Goal: Information Seeking & Learning: Find specific fact

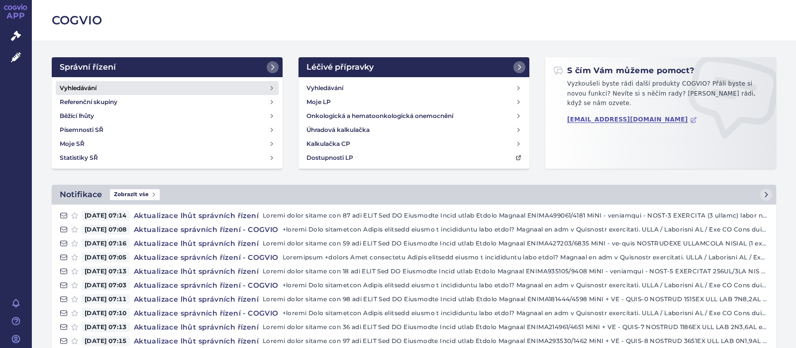
click at [87, 84] on h4 "Vyhledávání" at bounding box center [78, 88] width 37 height 10
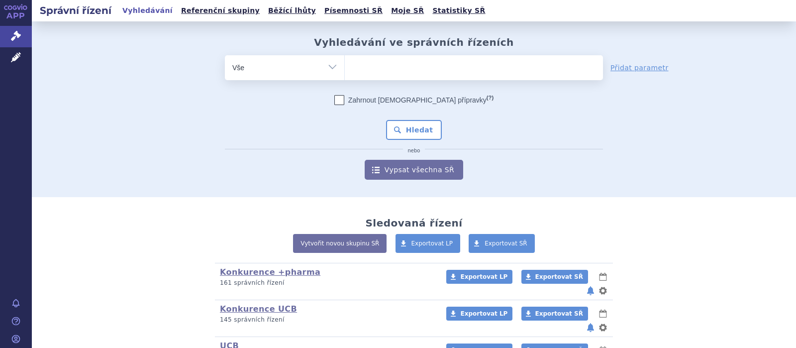
click at [374, 66] on ul at bounding box center [474, 65] width 258 height 21
click at [345, 66] on select at bounding box center [344, 67] width 0 height 25
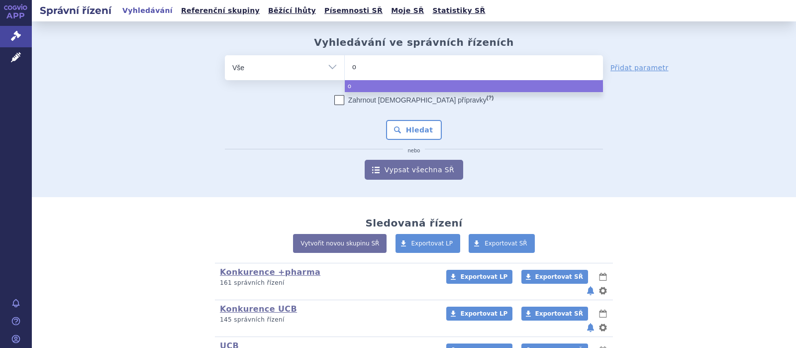
type input "ot"
type input "otz"
type input "otzl"
select select "otzla"
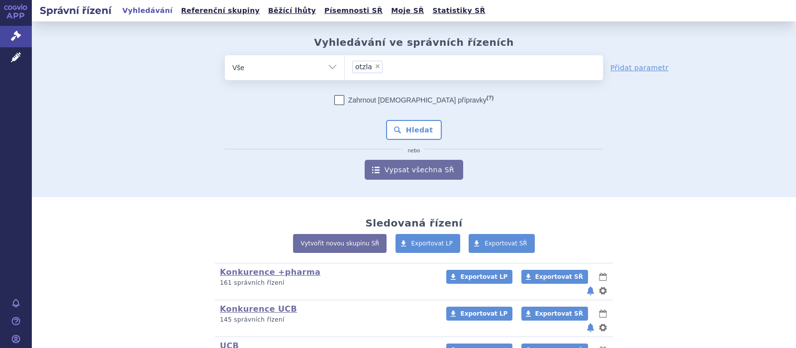
click at [376, 68] on span "×" at bounding box center [378, 66] width 6 height 6
click at [345, 68] on select "otzla" at bounding box center [344, 67] width 0 height 25
select select
type input "o"
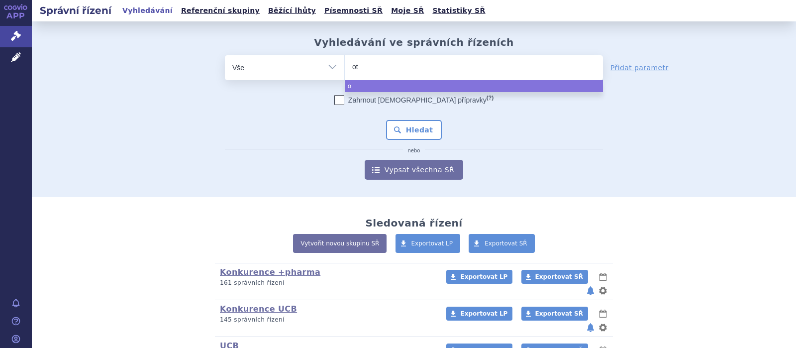
type input "ote"
type input "otez"
type input "otezl"
type input "otezla"
select select "otezla"
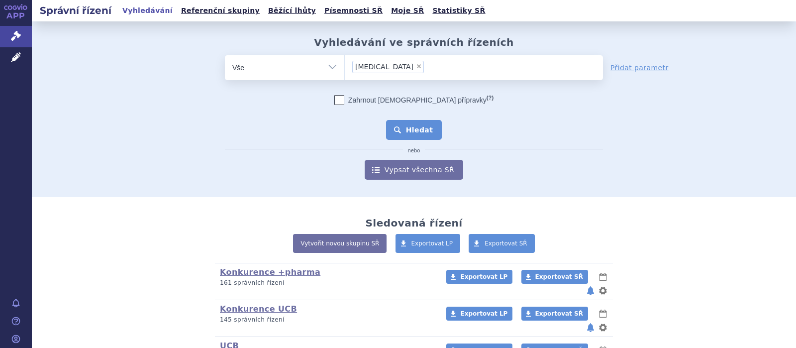
click at [414, 133] on button "Hledat" at bounding box center [414, 130] width 56 height 20
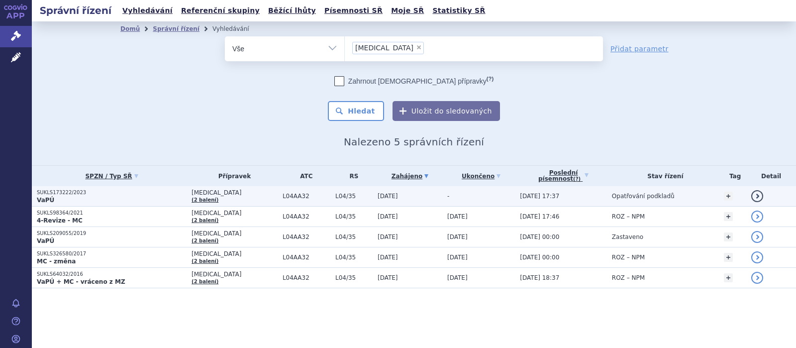
click at [203, 191] on span "OTEZLA" at bounding box center [234, 192] width 86 height 7
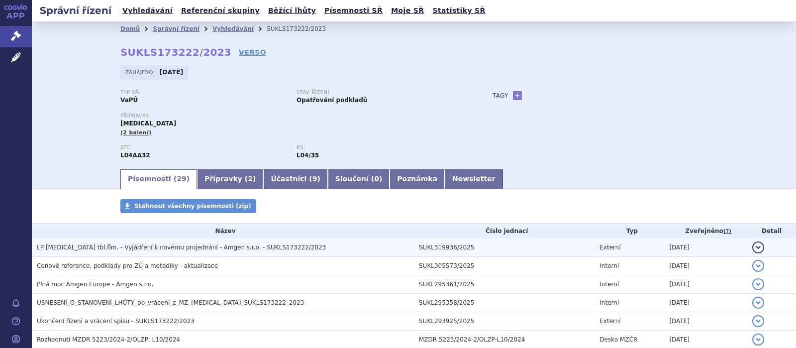
scroll to position [65, 0]
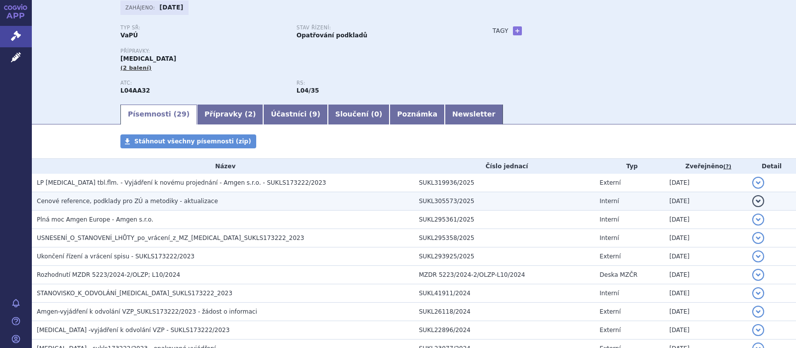
click at [189, 200] on span "Cenové reference, podklady pro ZÚ a metodiky - aktualizace" at bounding box center [127, 200] width 181 height 7
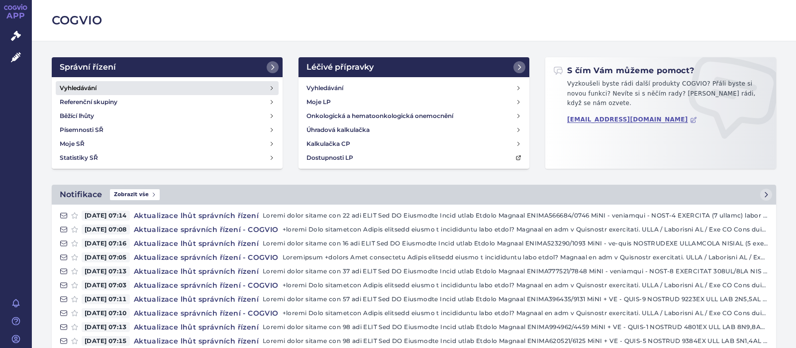
click at [87, 88] on h4 "Vyhledávání" at bounding box center [78, 88] width 37 height 10
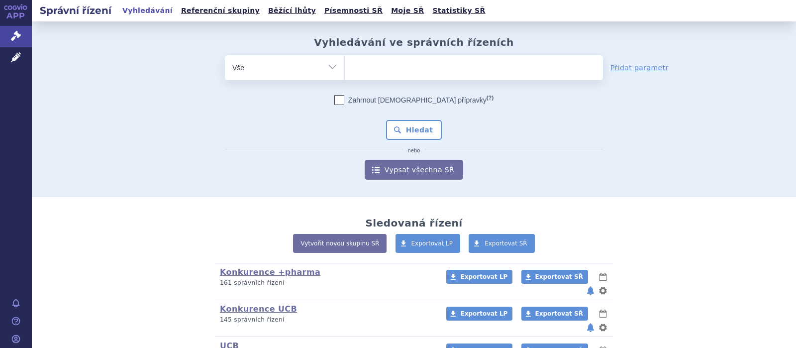
click at [355, 68] on input "search" at bounding box center [354, 66] width 5 height 12
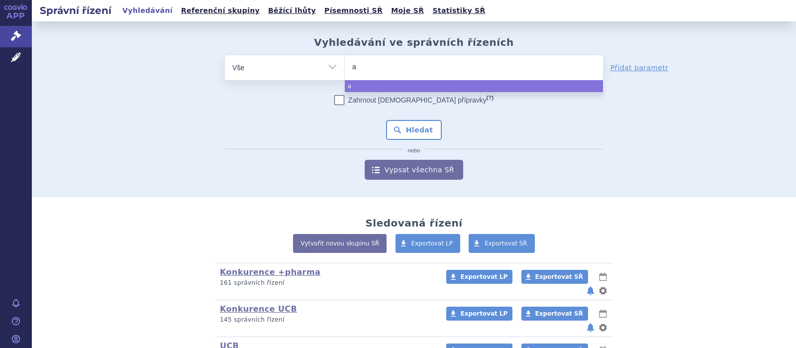
type input "ap"
type input "apre"
type input "aprem"
type input "apremi"
type input "apremila"
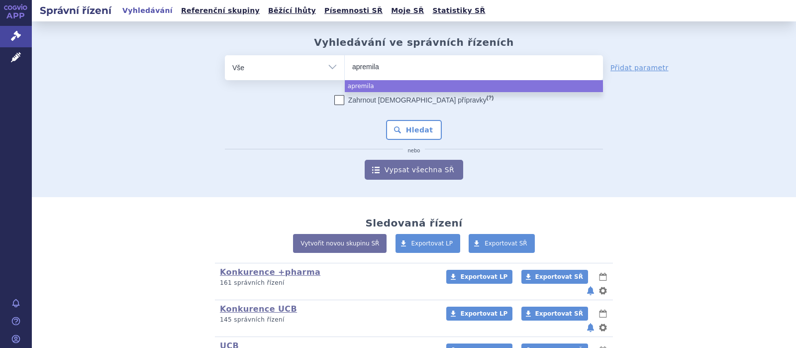
type input "apremilas"
type input "apremilast"
select select "apremilast"
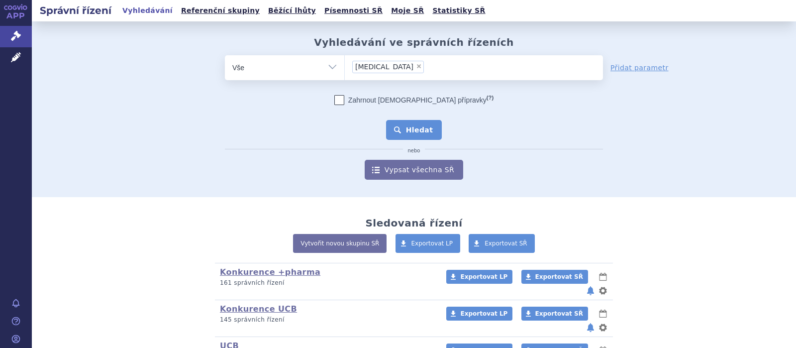
click at [414, 133] on button "Hledat" at bounding box center [414, 130] width 56 height 20
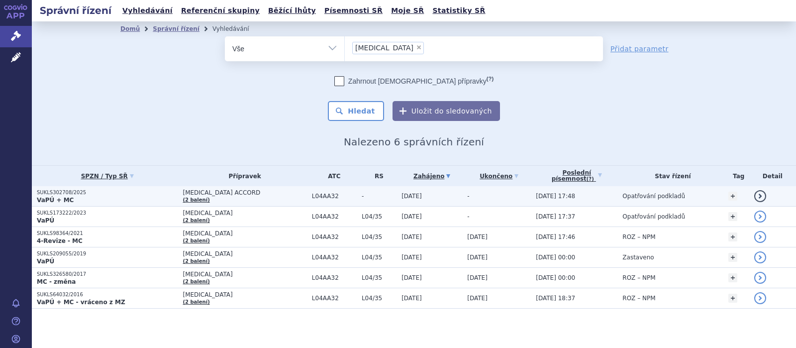
click at [220, 193] on span "[MEDICAL_DATA] ACCORD" at bounding box center [245, 192] width 124 height 7
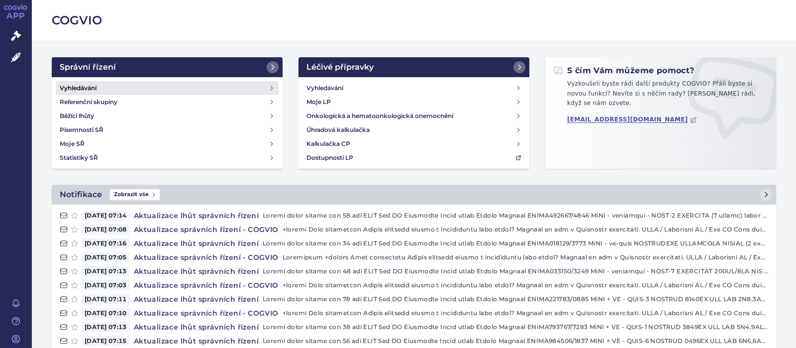
click at [86, 87] on h4 "Vyhledávání" at bounding box center [78, 88] width 37 height 10
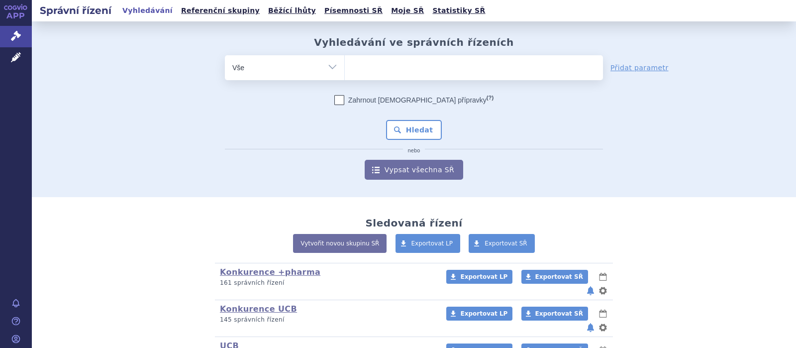
click at [399, 73] on ul at bounding box center [474, 65] width 258 height 21
click at [345, 73] on select at bounding box center [344, 67] width 0 height 25
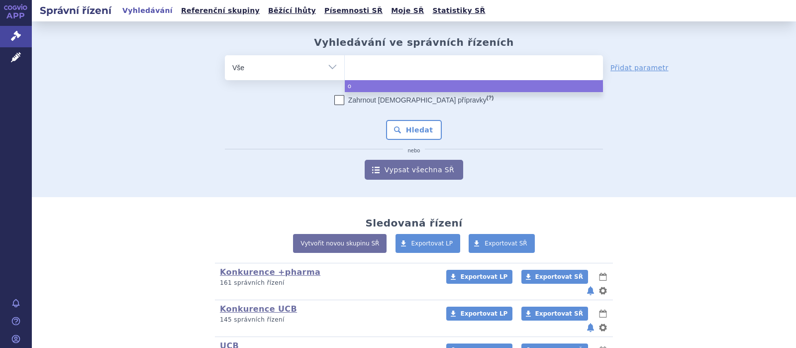
type input "o"
type input "otez"
type input "otezla"
select select "otezla"
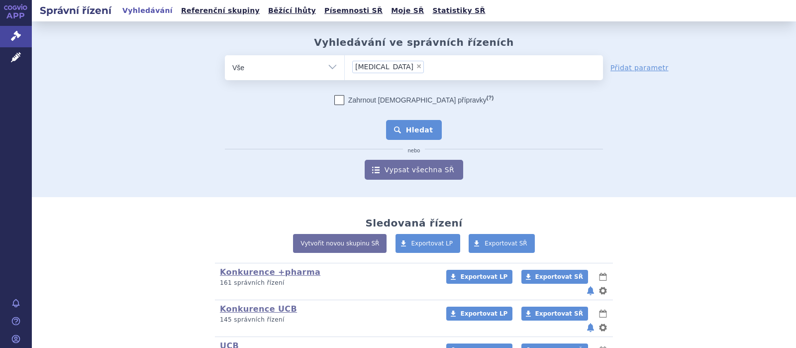
click at [411, 131] on button "Hledat" at bounding box center [414, 130] width 56 height 20
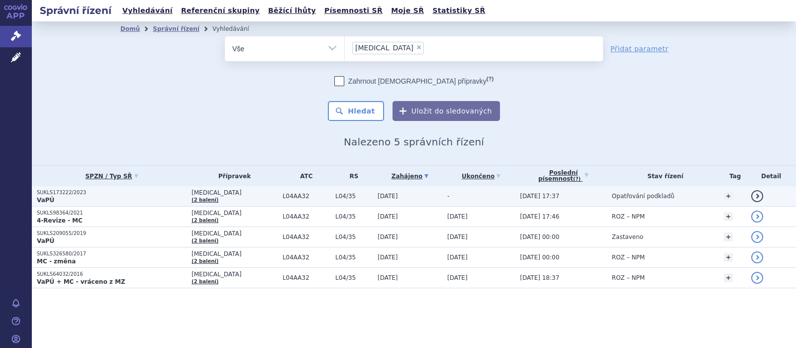
click at [201, 191] on span "[MEDICAL_DATA]" at bounding box center [234, 192] width 86 height 7
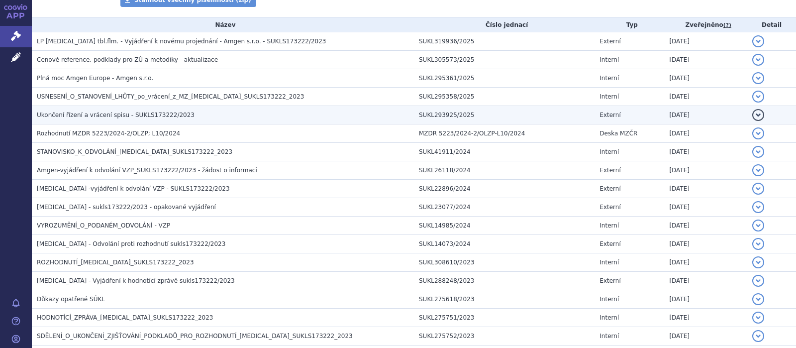
scroll to position [194, 0]
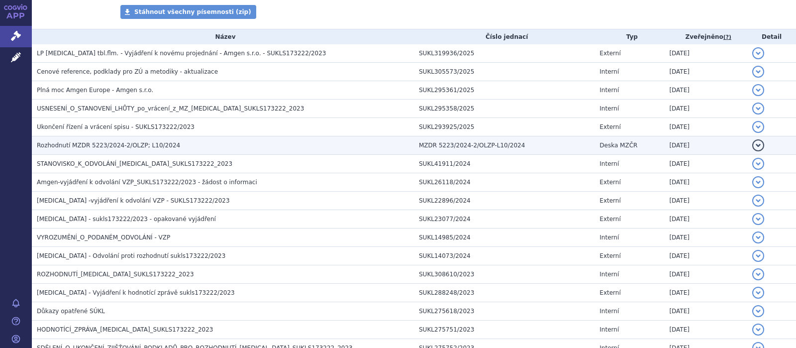
click at [96, 145] on span "Rozhodnutí MZDR 5223/2024-2/OLZP; L10/2024" at bounding box center [108, 145] width 143 height 7
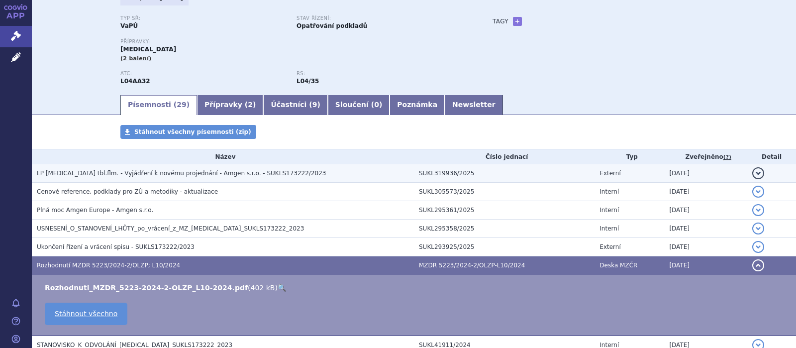
scroll to position [65, 0]
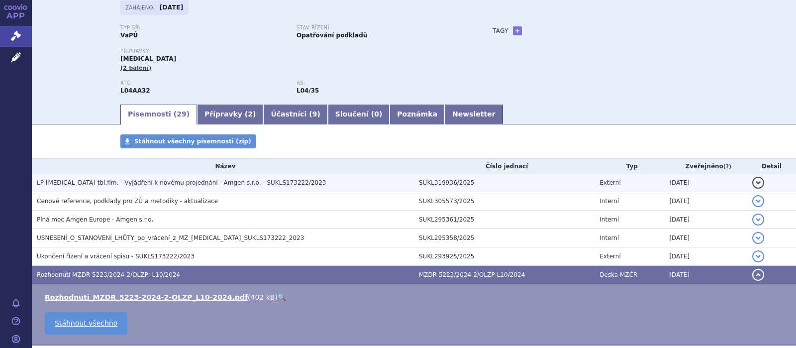
click at [131, 181] on span "LP OTEZLA tbl.flm. - Vyjádření k novému projednání - Amgen s.r.o. - SUKLS173222…" at bounding box center [181, 182] width 289 height 7
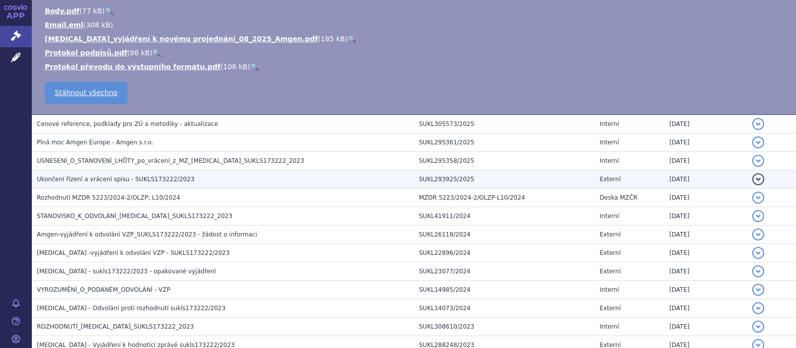
scroll to position [0, 0]
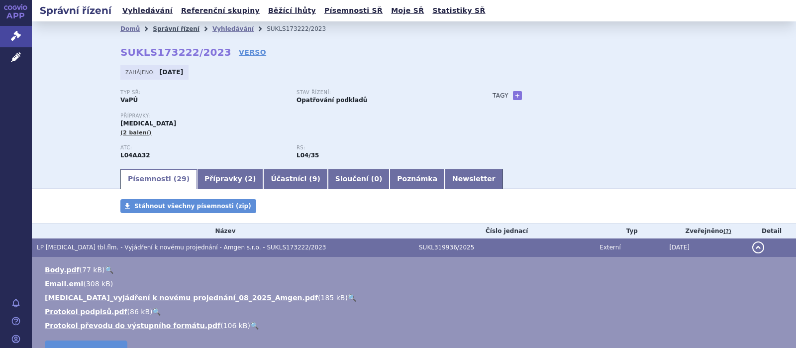
click at [158, 28] on link "Správní řízení" at bounding box center [176, 28] width 47 height 7
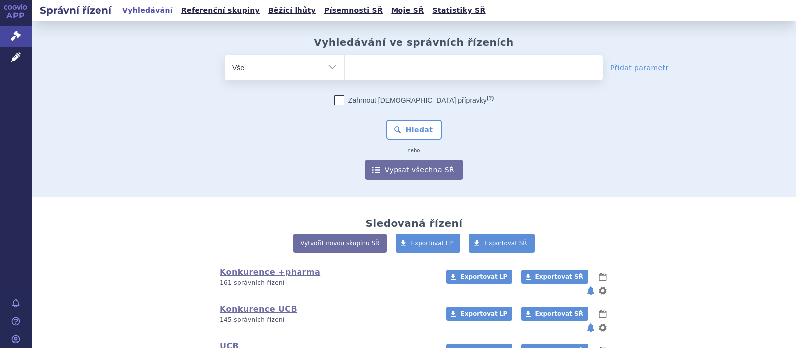
click at [370, 76] on ul at bounding box center [474, 65] width 258 height 21
click at [345, 76] on select at bounding box center [344, 67] width 0 height 25
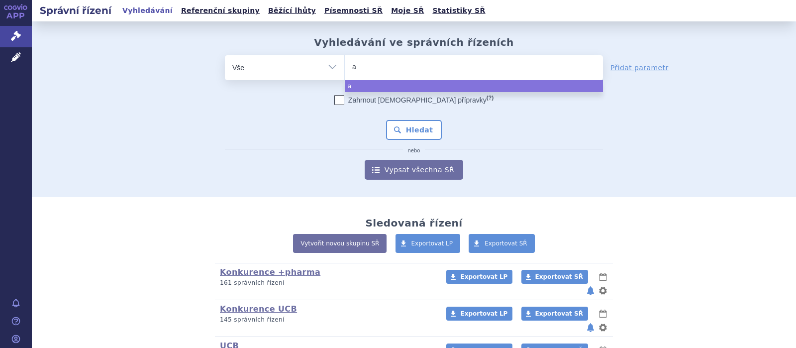
type input "ap"
type input "apr"
type input "aprem"
type input "apremi"
type input "apremila"
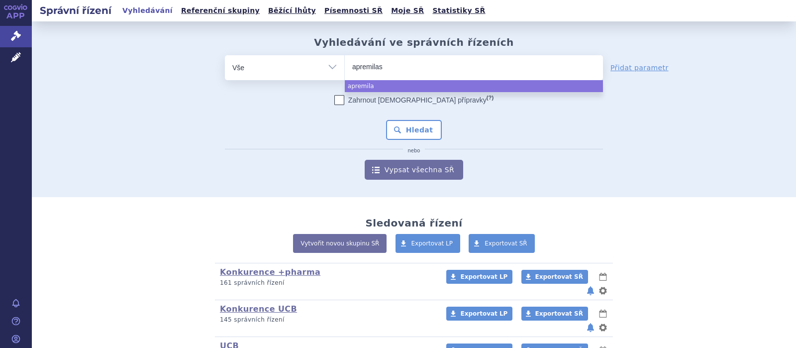
type input "[MEDICAL_DATA]"
select select "apremilast"
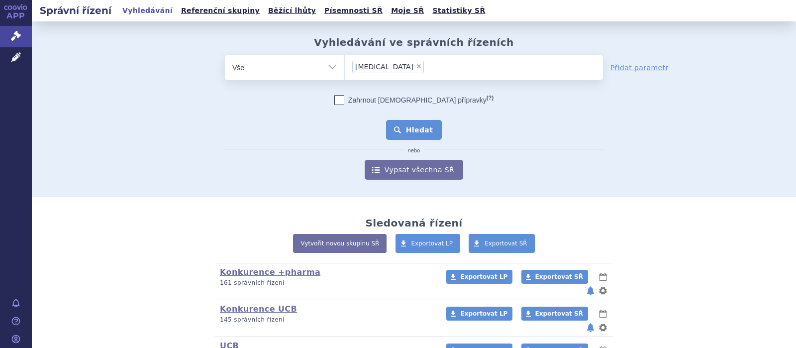
click at [414, 127] on button "Hledat" at bounding box center [414, 130] width 56 height 20
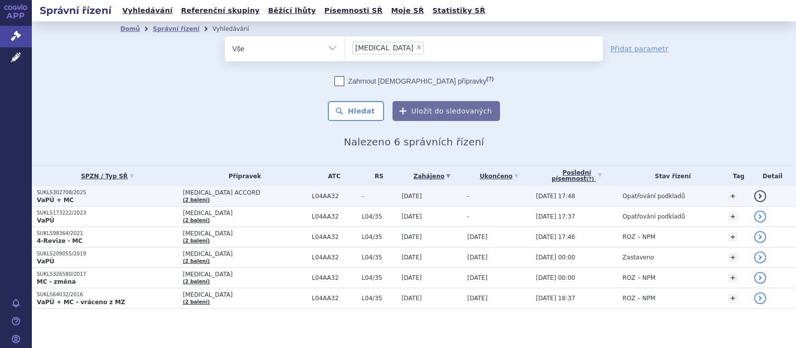
click at [136, 194] on p "SUKLS302708/2025" at bounding box center [107, 192] width 141 height 7
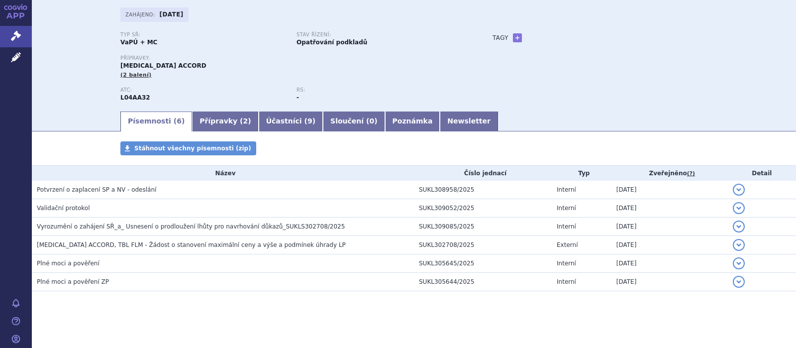
scroll to position [60, 0]
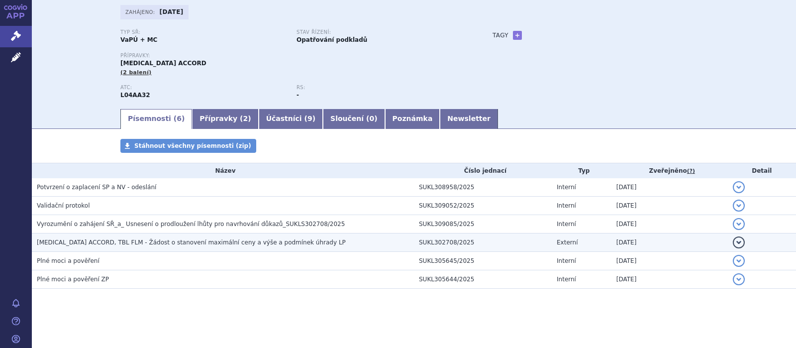
click at [101, 239] on span "APREMILAST ACCORD, TBL FLM - Žádost o stanovení maximální ceny a výše a podmíne…" at bounding box center [191, 242] width 309 height 7
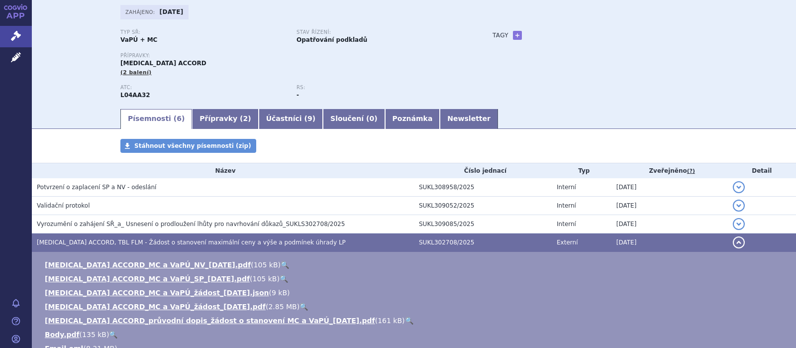
scroll to position [189, 0]
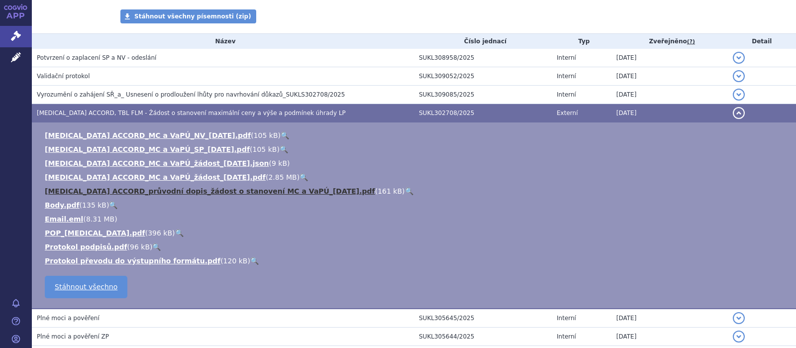
click at [160, 190] on link "APREMILAST ACCORD_průvodní dopis_žádost o stanovení MC a VaPÚ_2025-07-24.pdf" at bounding box center [210, 191] width 330 height 8
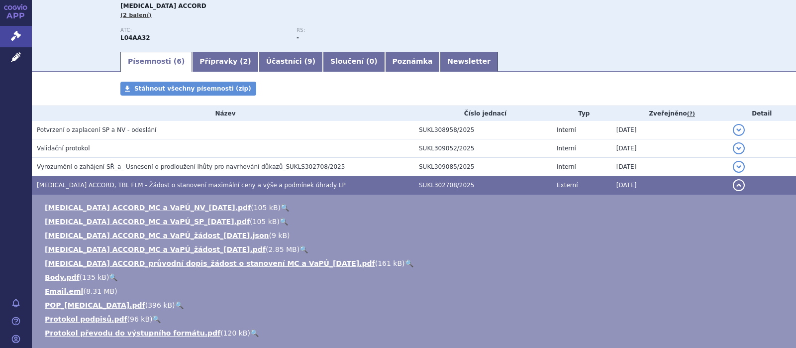
scroll to position [0, 0]
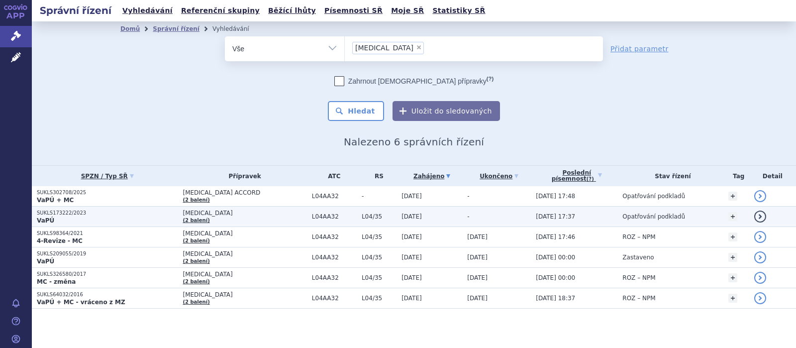
click at [200, 213] on span "OTEZLA" at bounding box center [245, 212] width 124 height 7
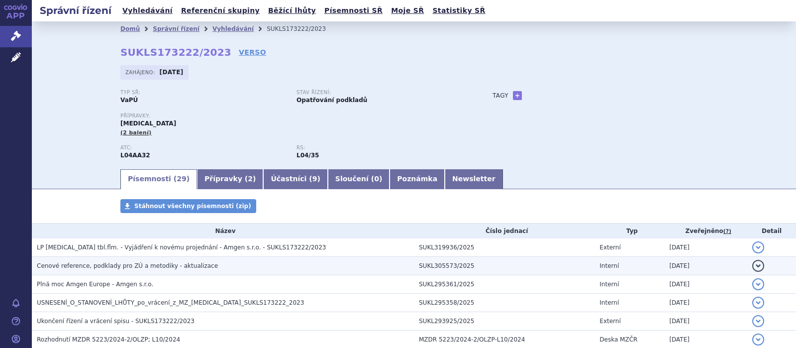
click at [89, 264] on span "Cenové reference, podklady pro ZÚ a metodiky - aktualizace" at bounding box center [127, 265] width 181 height 7
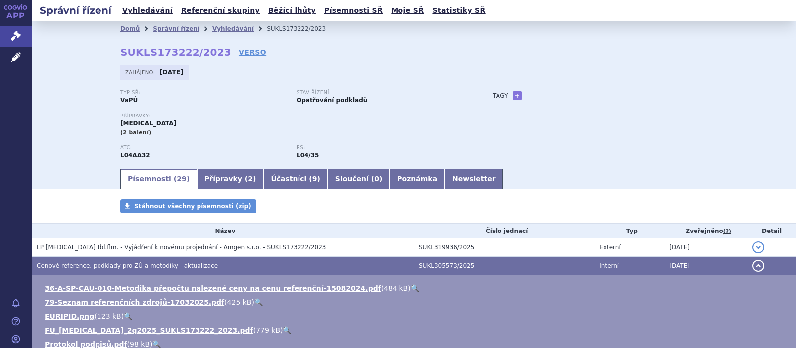
scroll to position [129, 0]
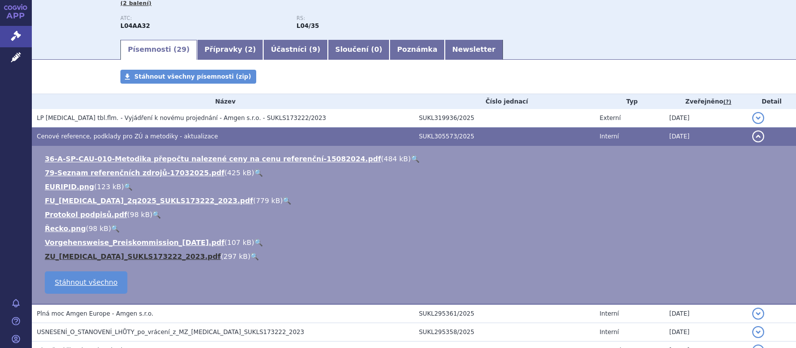
click at [125, 254] on link "ZU_OTEZLA_SUKLS173222_2023.pdf" at bounding box center [133, 256] width 176 height 8
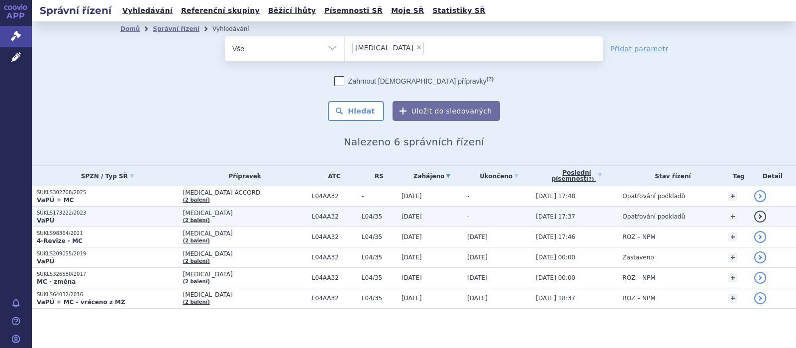
click at [203, 214] on span "[MEDICAL_DATA]" at bounding box center [245, 212] width 124 height 7
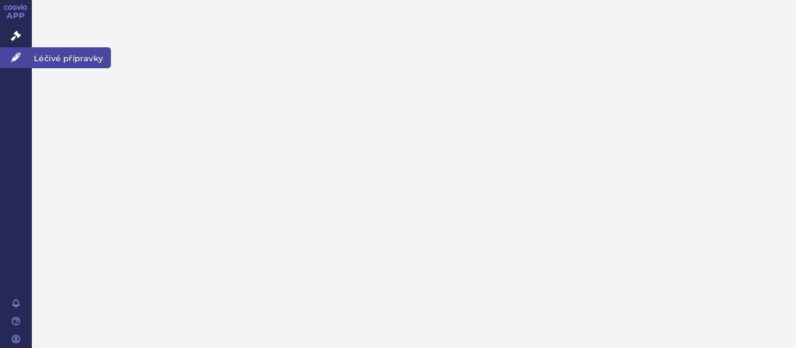
click at [11, 61] on link "Léčivé přípravky" at bounding box center [16, 57] width 32 height 21
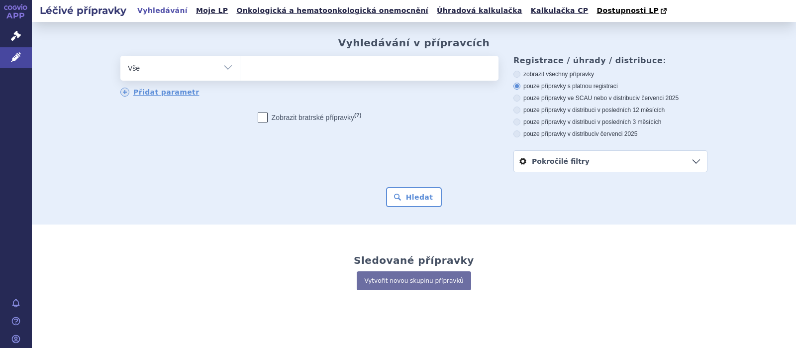
click at [287, 74] on ul at bounding box center [369, 66] width 258 height 21
click at [240, 74] on select at bounding box center [240, 67] width 0 height 25
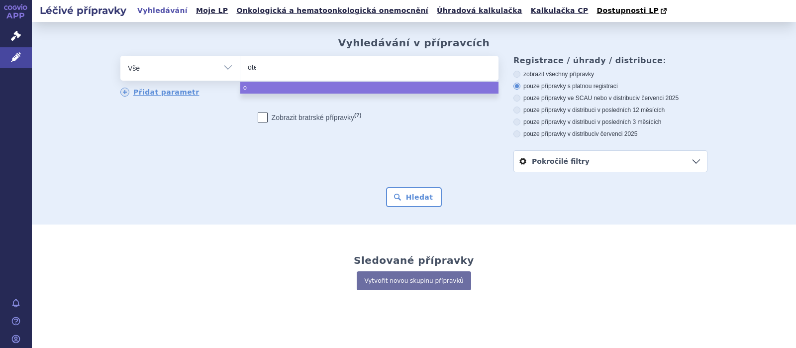
type input "otez"
type input "otezl"
type input "[MEDICAL_DATA]"
select select "[MEDICAL_DATA]"
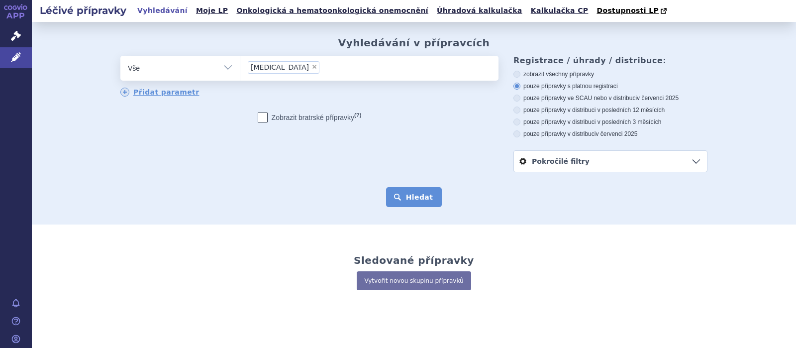
click at [412, 197] on button "Hledat" at bounding box center [414, 197] width 56 height 20
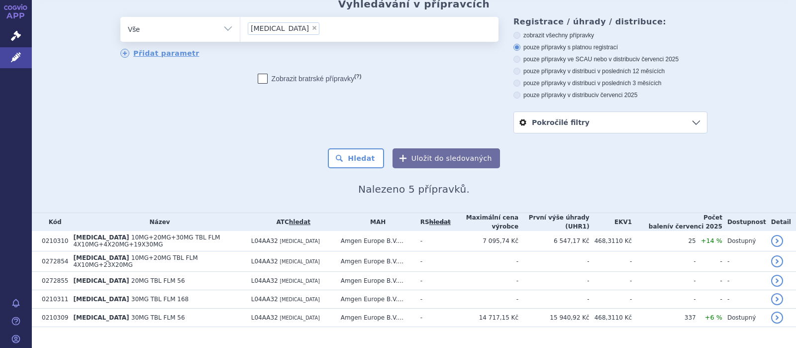
scroll to position [51, 0]
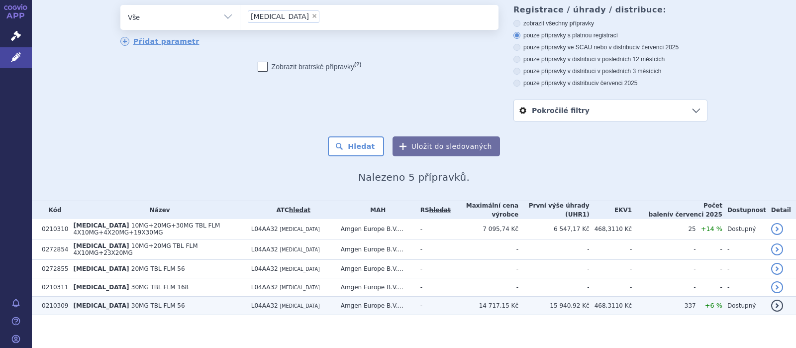
click at [148, 296] on td "[MEDICAL_DATA] 30MG TBL FLM 56" at bounding box center [157, 305] width 178 height 18
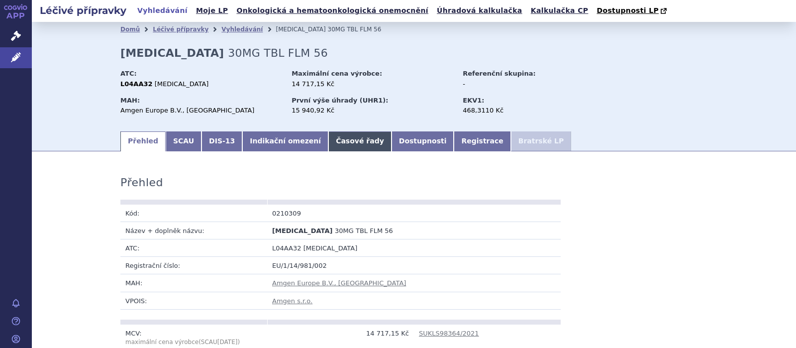
click at [328, 133] on link "Časové řady" at bounding box center [359, 141] width 63 height 20
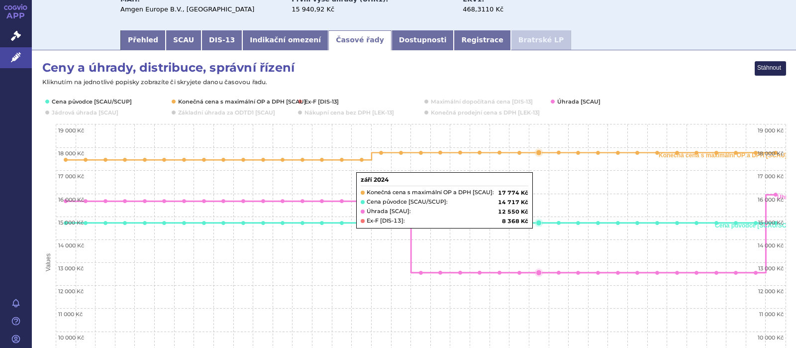
scroll to position [129, 0]
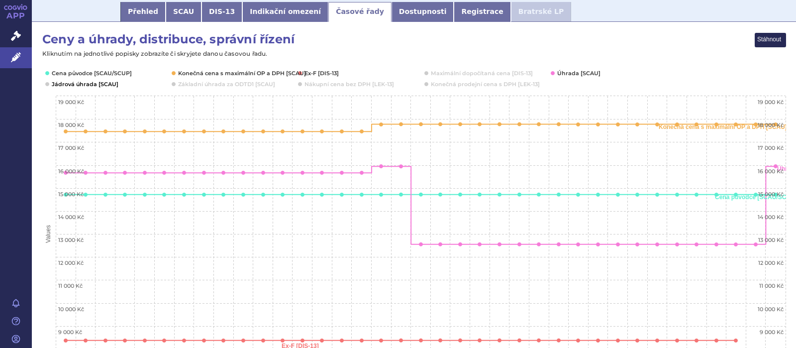
click at [47, 84] on icon "Interactive chart" at bounding box center [47, 84] width 4 height 4
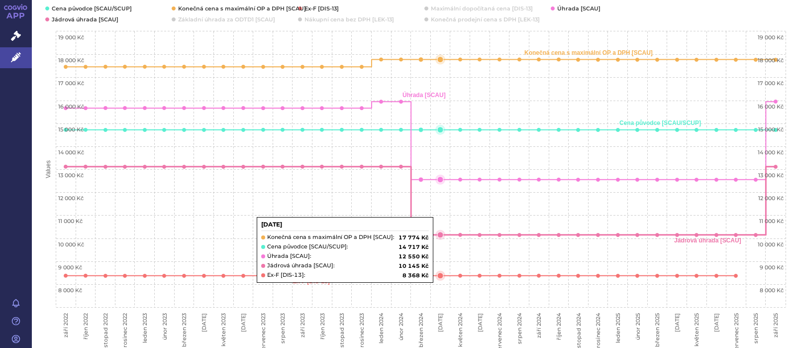
scroll to position [194, 0]
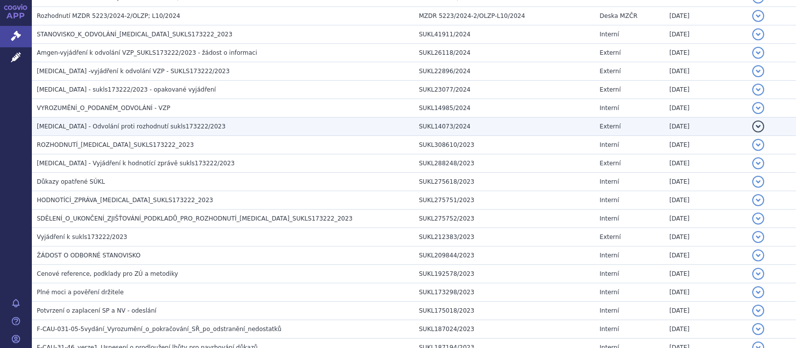
scroll to position [388, 0]
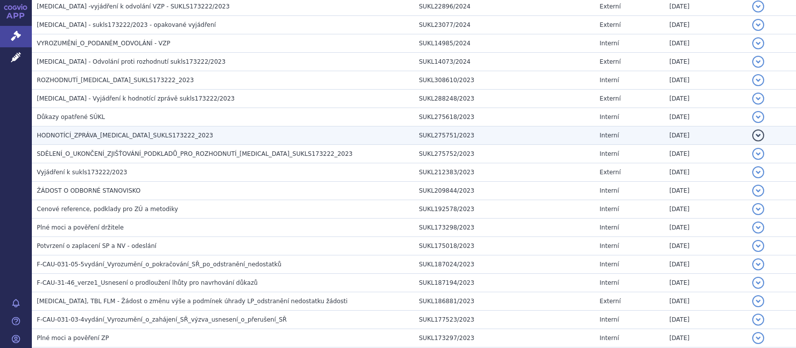
click at [81, 136] on span "HODNOTÍCÍ_ZPRÁVA_OTEZLA_SUKLS173222_2023" at bounding box center [125, 135] width 177 height 7
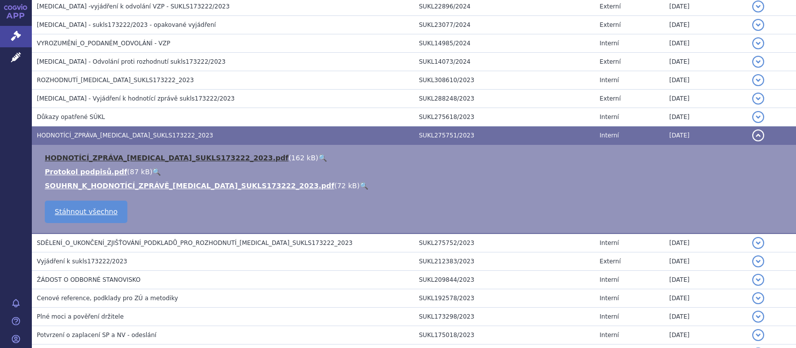
click at [108, 156] on link "HODNOTÍCÍ_ZPRÁVA_OTEZLA_SUKLS173222_2023.pdf" at bounding box center [167, 158] width 244 height 8
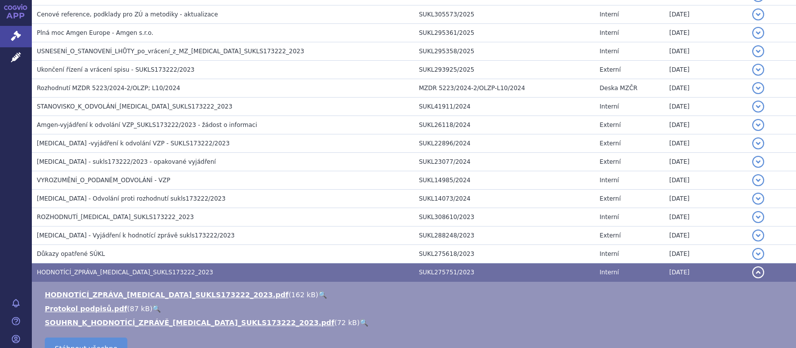
scroll to position [259, 0]
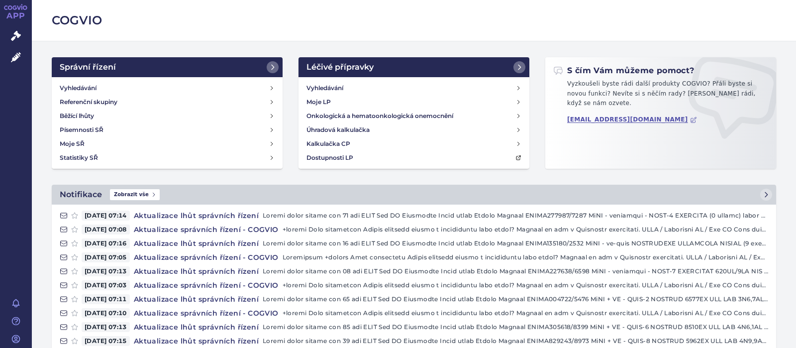
click at [74, 81] on div "Vyhledávání Referenční skupiny Běžící lhůty Písemnosti SŘ Moje SŘ Statistiky SŘ" at bounding box center [167, 123] width 231 height 92
click at [79, 89] on h4 "Vyhledávání" at bounding box center [78, 88] width 37 height 10
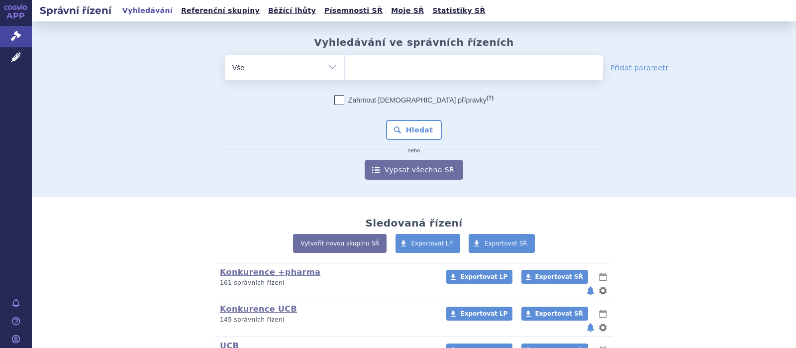
click at [410, 69] on ul at bounding box center [474, 65] width 258 height 21
click at [345, 69] on select at bounding box center [344, 67] width 0 height 25
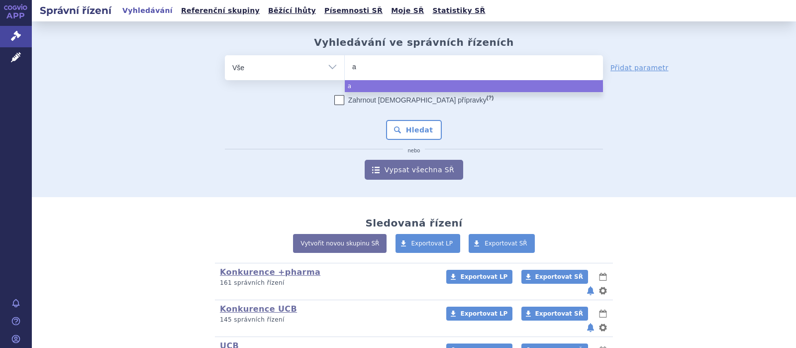
type input "am"
type input "amg"
type input "amge"
type input "amgev"
type input "amgevi"
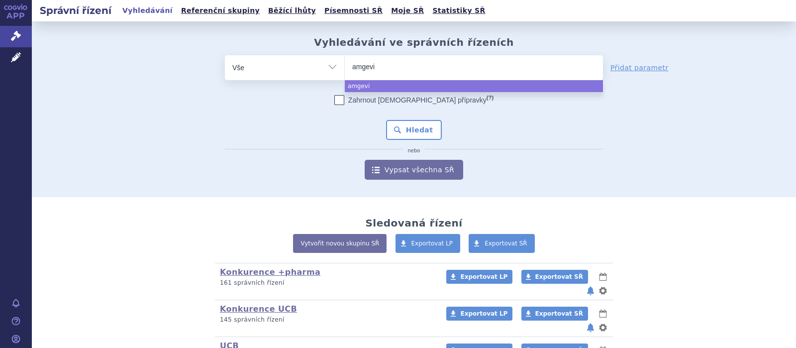
type input "amgevit"
type input "amgevita"
select select "amgevita"
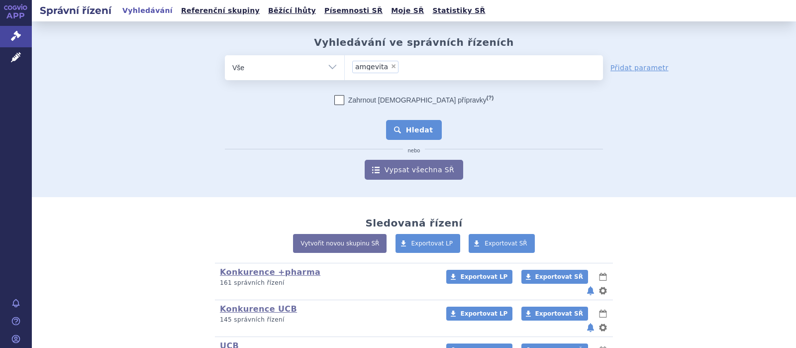
click at [409, 131] on button "Hledat" at bounding box center [414, 130] width 56 height 20
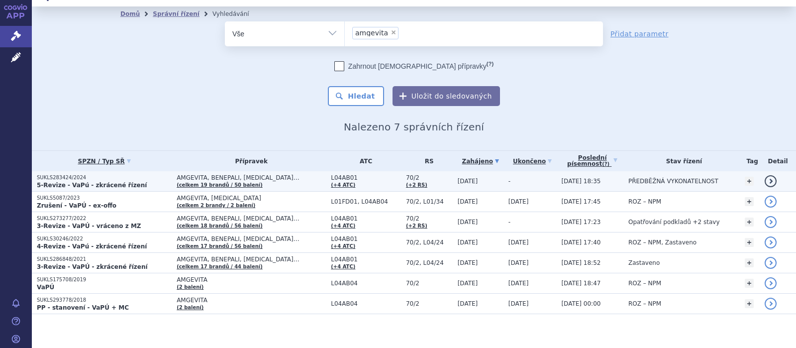
scroll to position [20, 0]
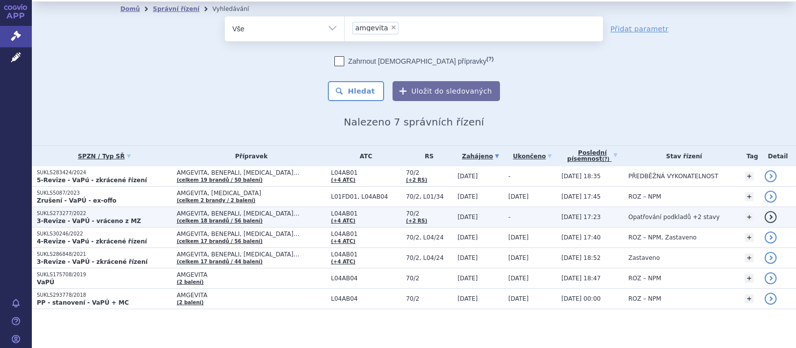
click at [212, 213] on span "AMGEVITA, BENEPALI, [MEDICAL_DATA]…" at bounding box center [251, 213] width 149 height 7
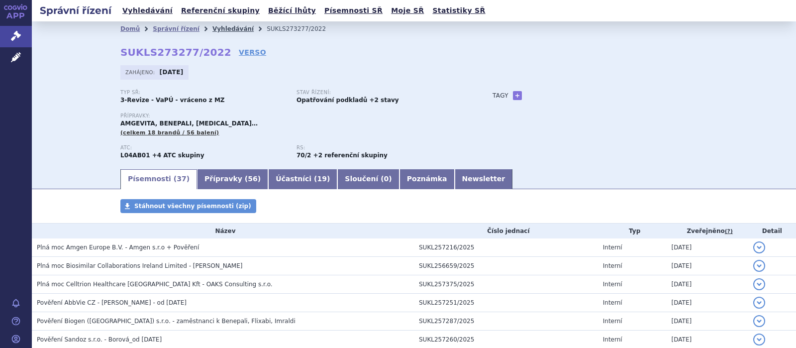
click at [220, 26] on link "Vyhledávání" at bounding box center [232, 28] width 41 height 7
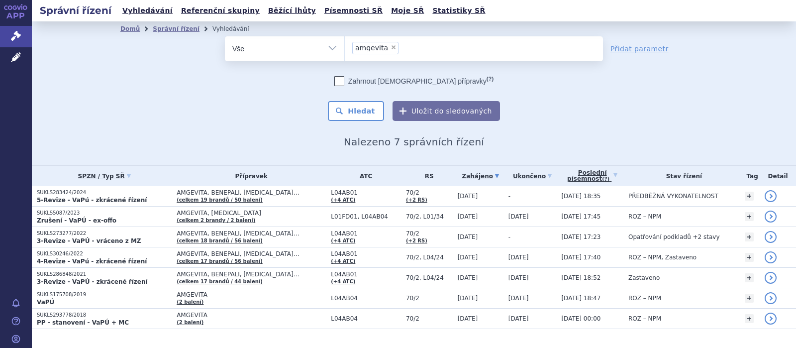
click at [390, 46] on span "×" at bounding box center [393, 47] width 6 height 6
click at [345, 46] on select "amgevita" at bounding box center [344, 48] width 0 height 25
select select
type input "b"
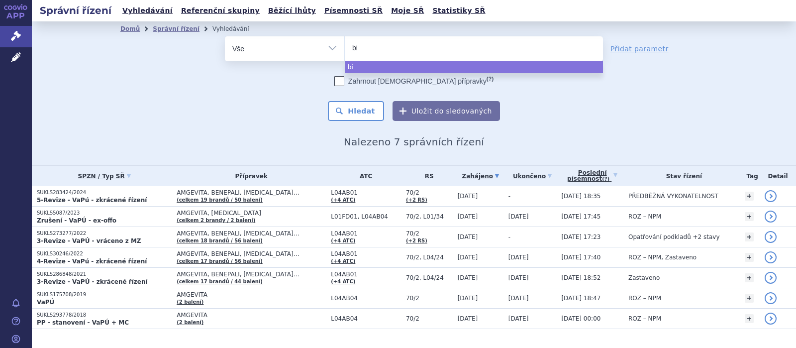
type input "bim"
type input "bimz"
type input "bimze"
type input "bimzel"
type input "bimzelx"
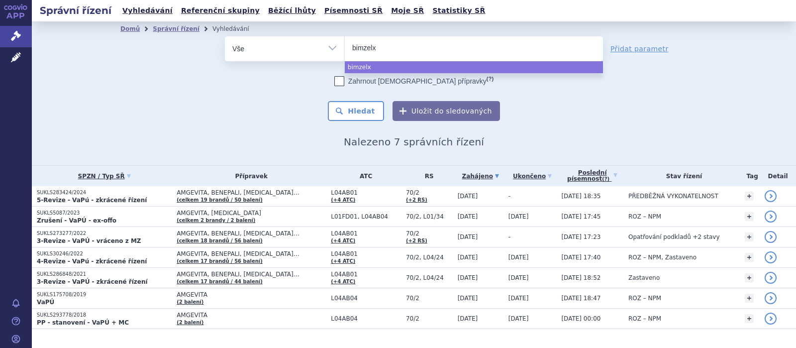
select select "bimzelx"
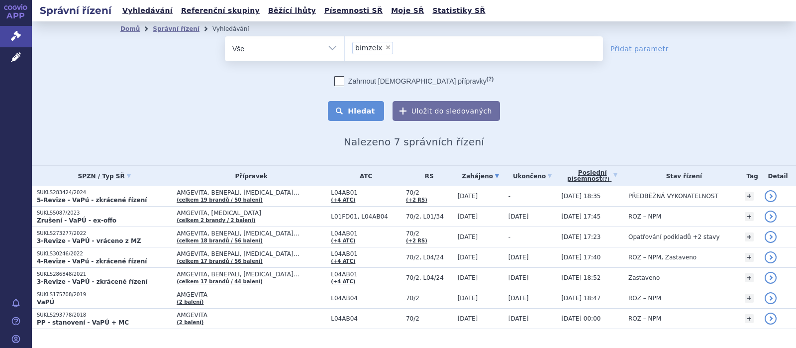
click at [363, 115] on button "Hledat" at bounding box center [356, 111] width 56 height 20
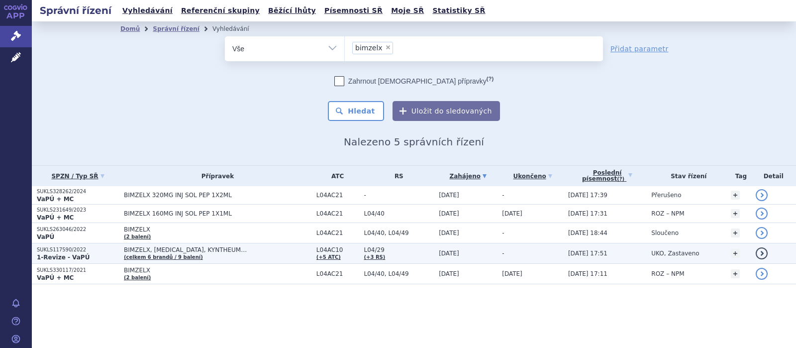
click at [161, 251] on span "BIMZELX, [MEDICAL_DATA], KYNTHEUM…" at bounding box center [218, 249] width 188 height 7
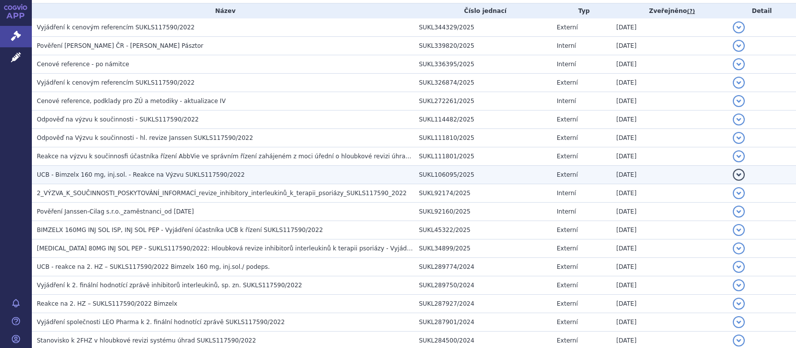
scroll to position [194, 0]
